Goal: Find specific page/section: Find specific page/section

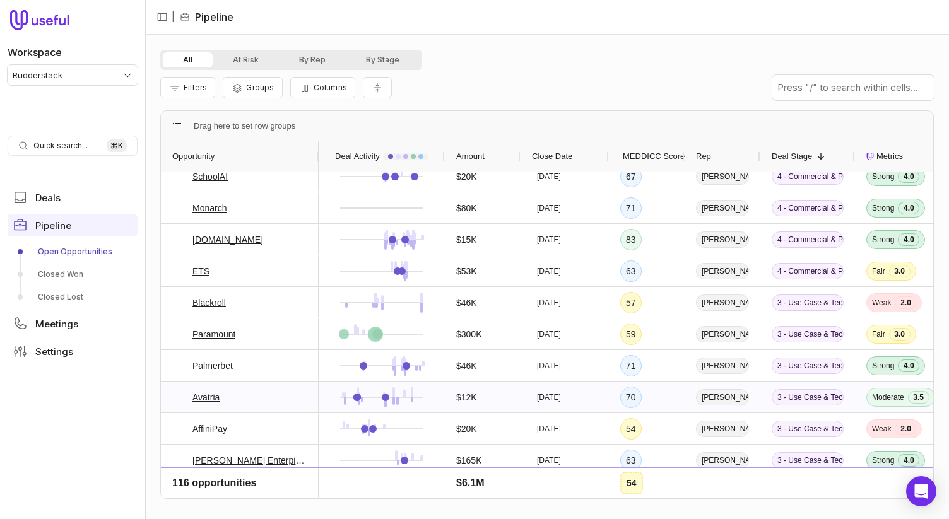
scroll to position [630, 0]
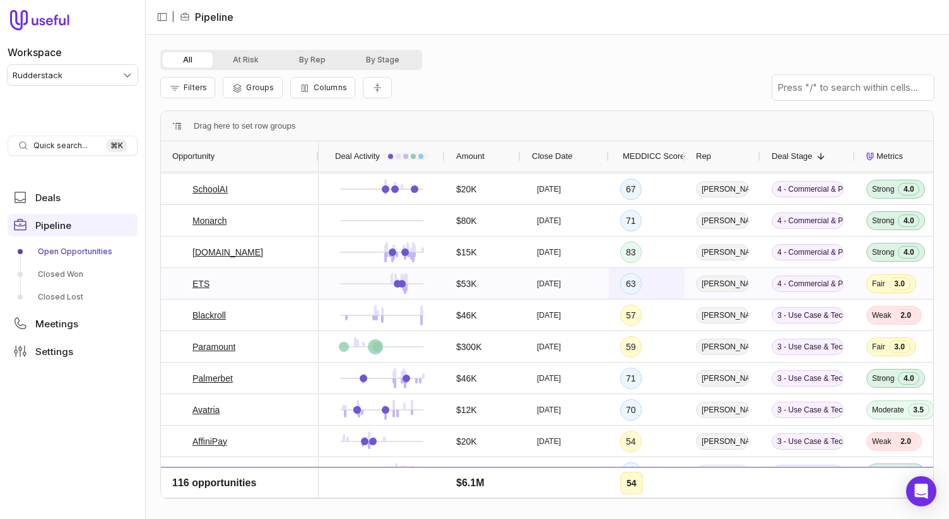
click at [634, 284] on div "63" at bounding box center [630, 283] width 21 height 21
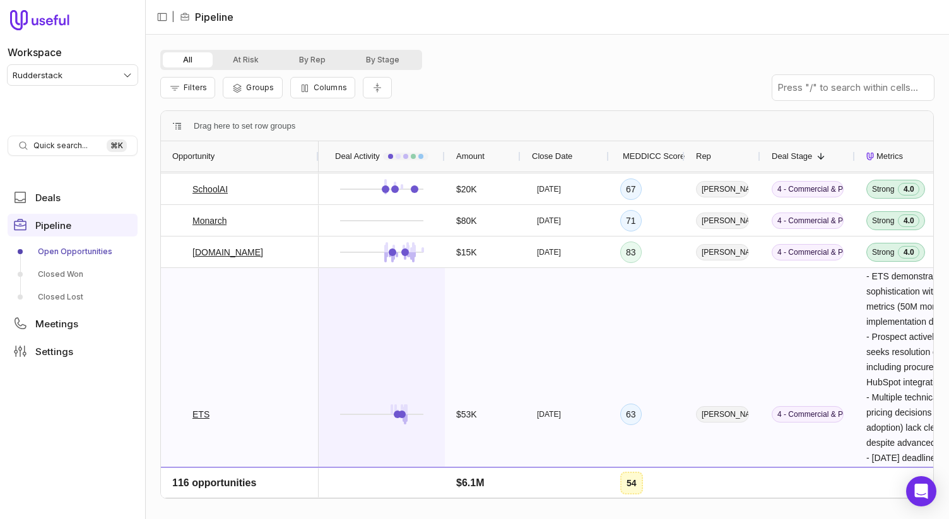
click at [388, 330] on div at bounding box center [382, 414] width 104 height 291
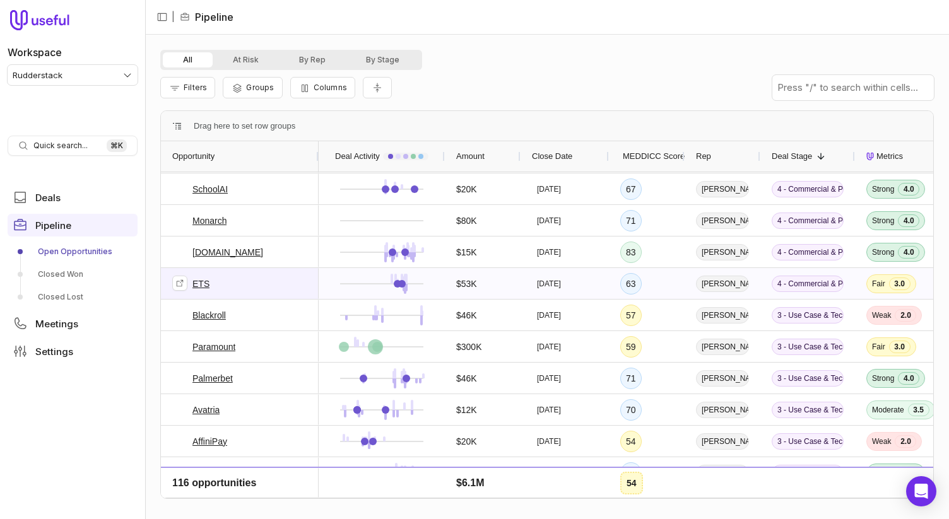
click at [195, 282] on link "ETS" at bounding box center [201, 283] width 17 height 15
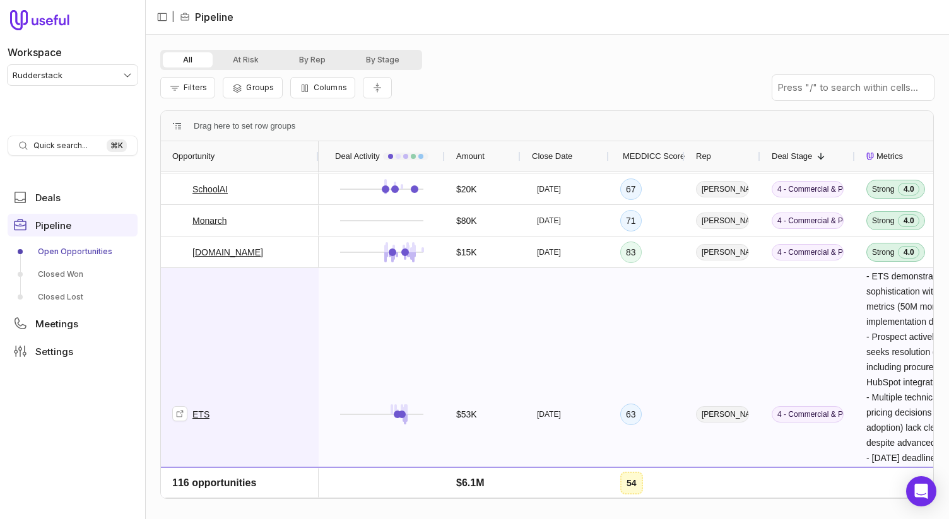
click at [198, 410] on link "ETS" at bounding box center [201, 414] width 17 height 15
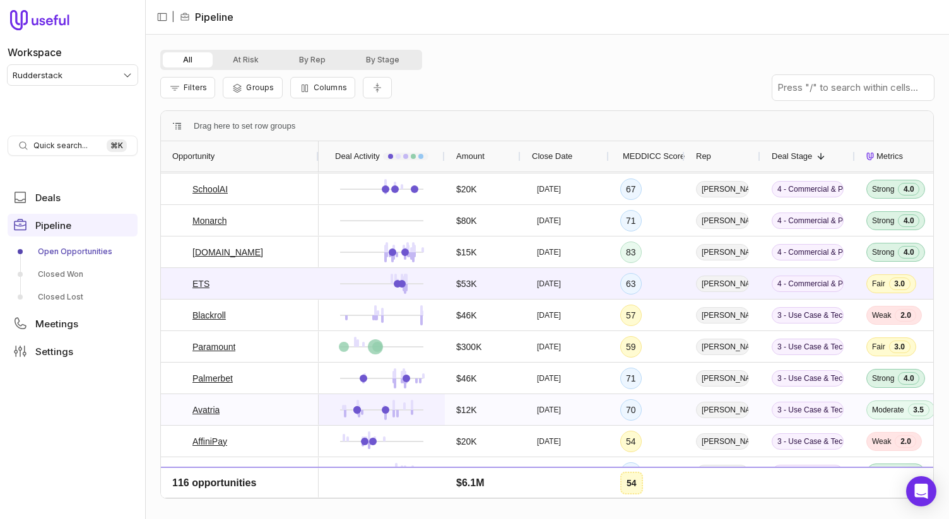
scroll to position [683, 0]
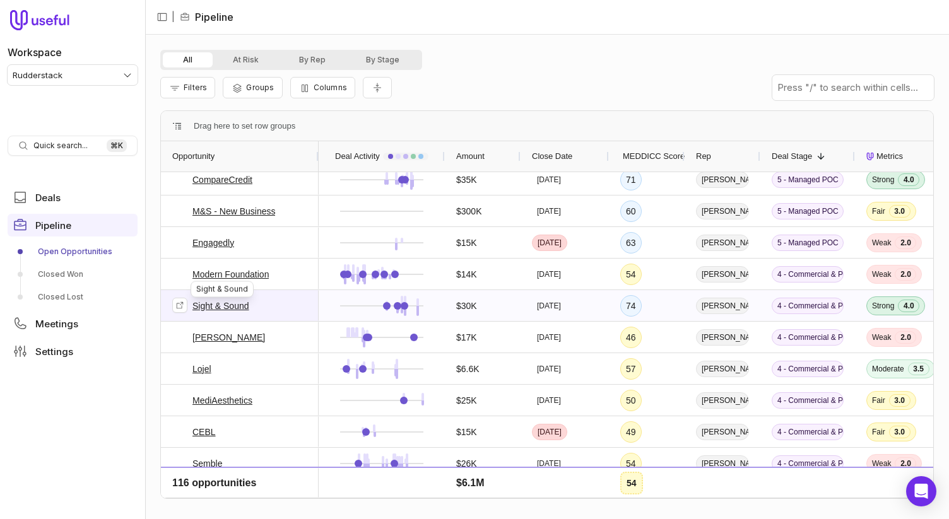
click at [237, 306] on link "Sight & Sound" at bounding box center [221, 306] width 57 height 15
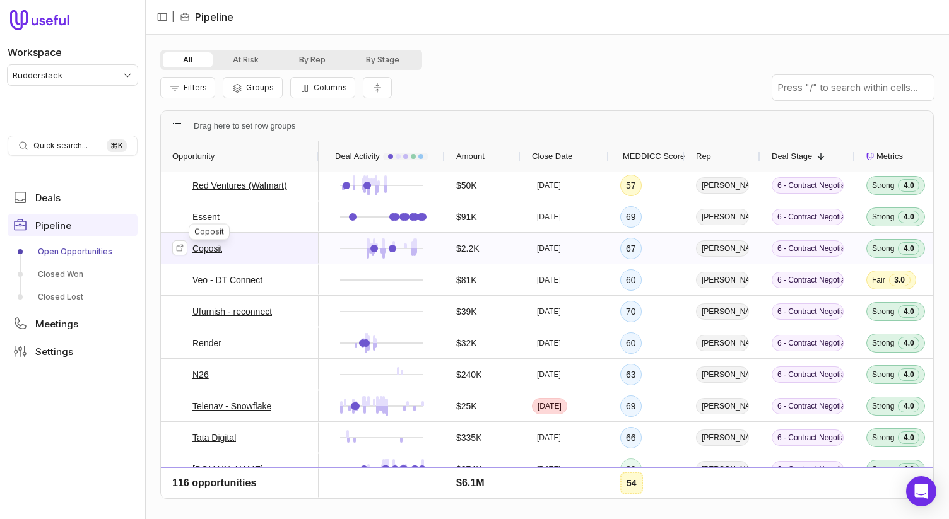
click at [218, 248] on link "Coposit" at bounding box center [208, 248] width 30 height 15
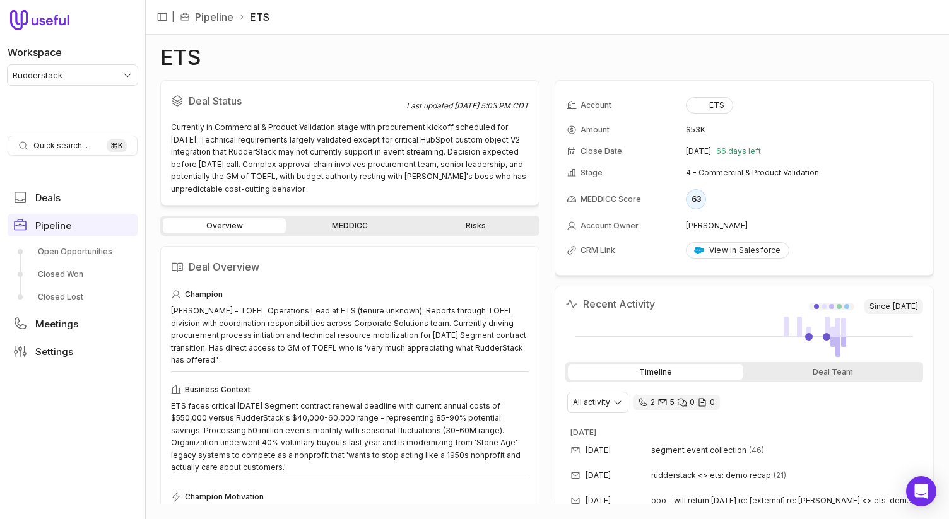
click at [350, 228] on link "MEDDICC" at bounding box center [349, 225] width 123 height 15
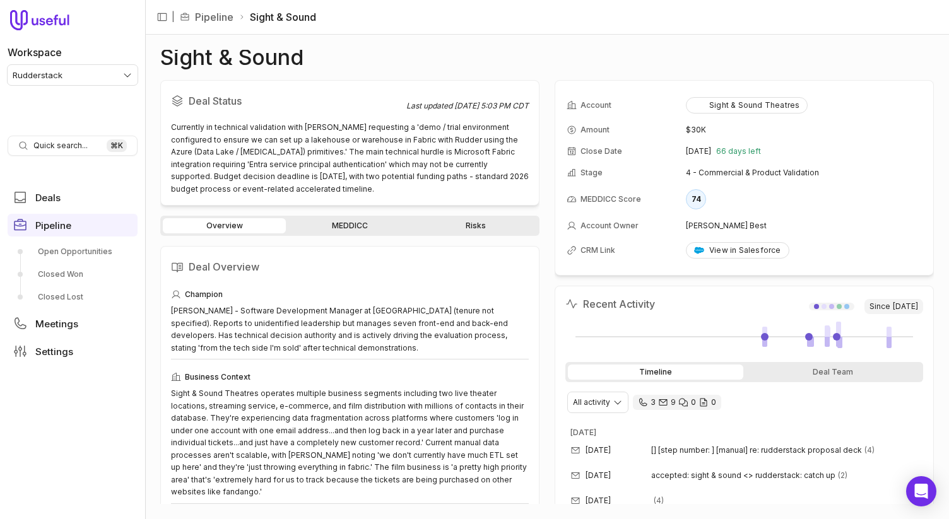
click at [357, 224] on link "MEDDICC" at bounding box center [349, 225] width 123 height 15
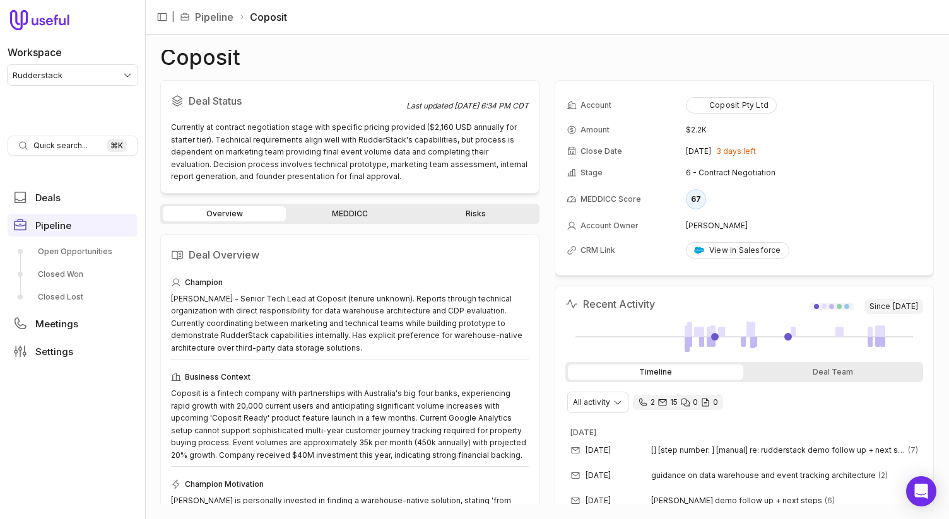
click at [372, 225] on div "Overview MEDDICC Risks Deal Overview Champion Mike Mo - Senior Tech Lead at Cop…" at bounding box center [349, 354] width 379 height 301
click at [372, 211] on link "MEDDICC" at bounding box center [349, 213] width 123 height 15
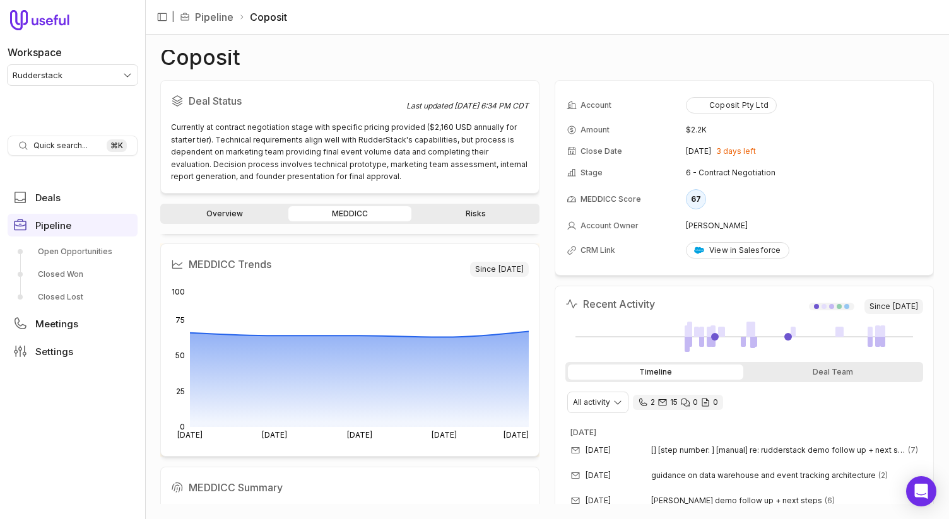
scroll to position [108, 0]
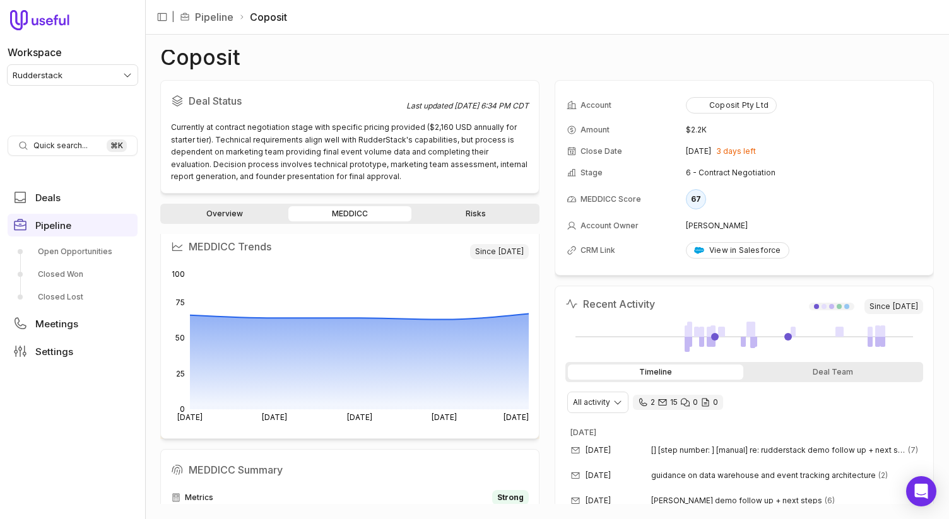
click at [583, 297] on h2 "Recent Activity" at bounding box center [611, 304] width 90 height 15
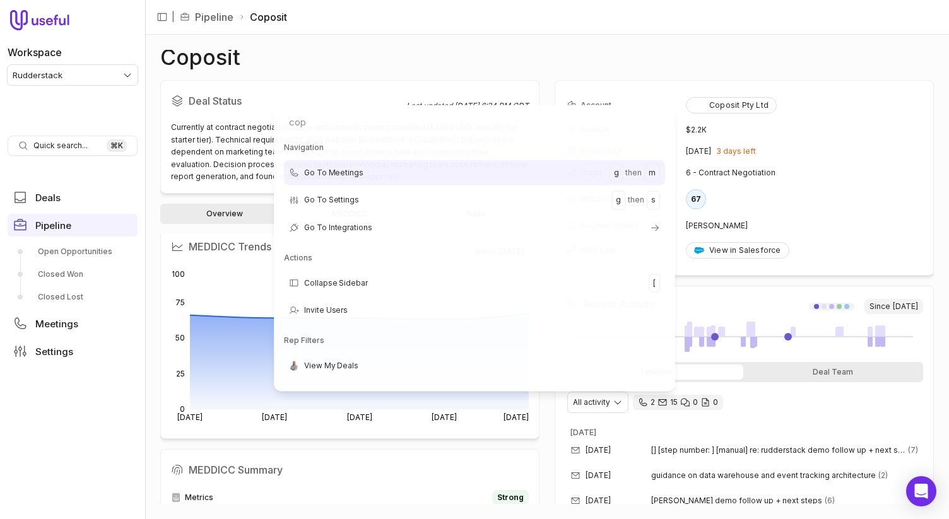
type input "copy"
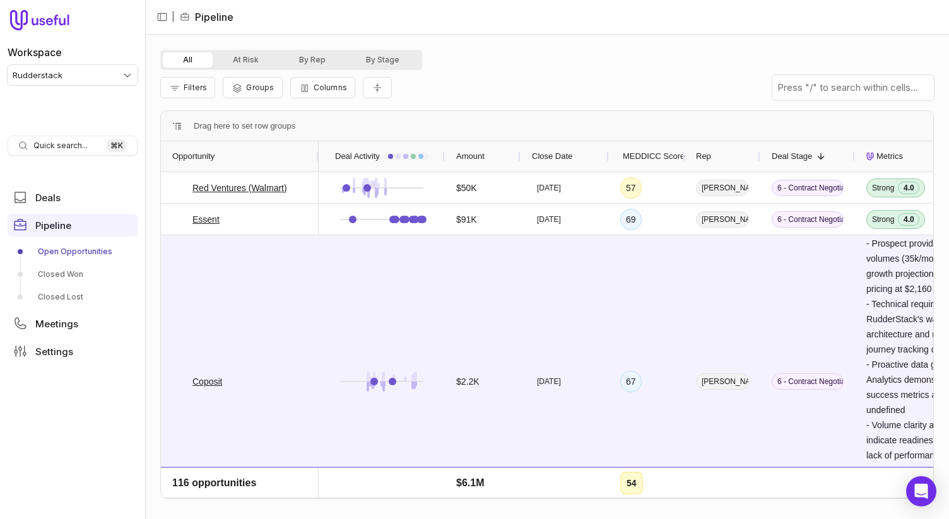
scroll to position [3, 0]
